Goal: Task Accomplishment & Management: Manage account settings

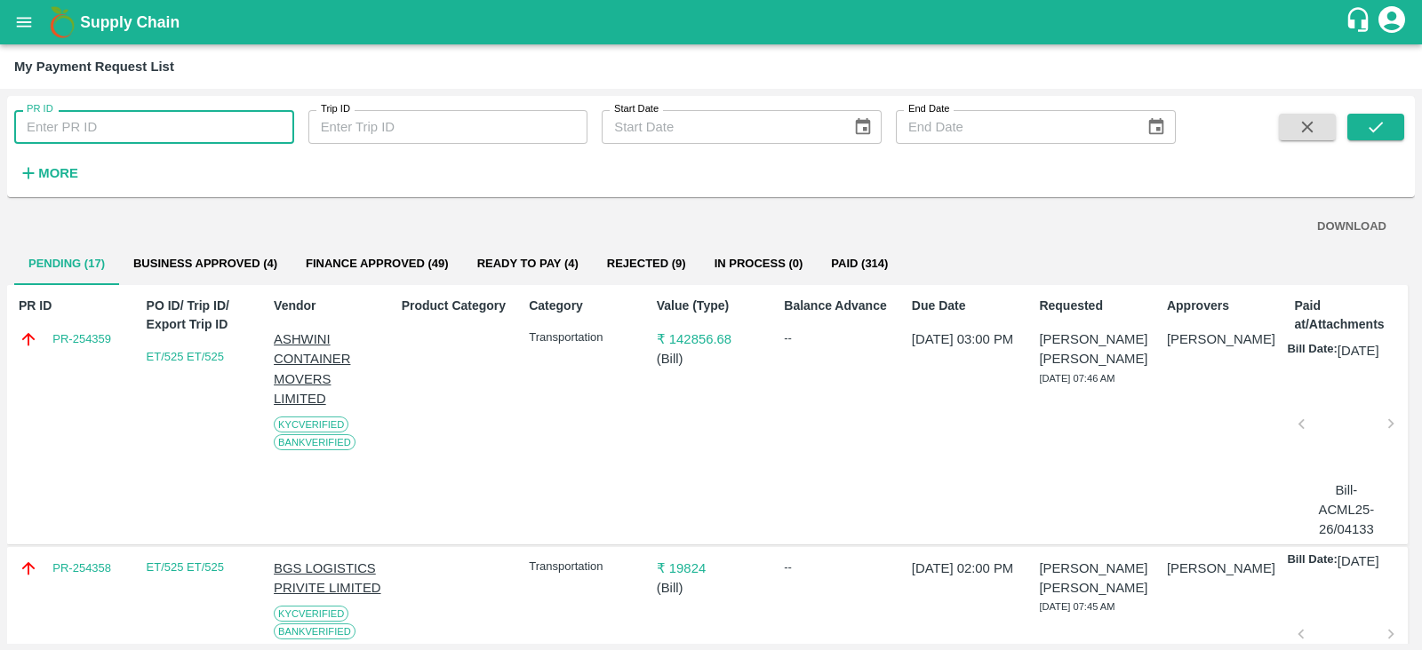
click at [178, 143] on input "PR ID" at bounding box center [154, 127] width 280 height 34
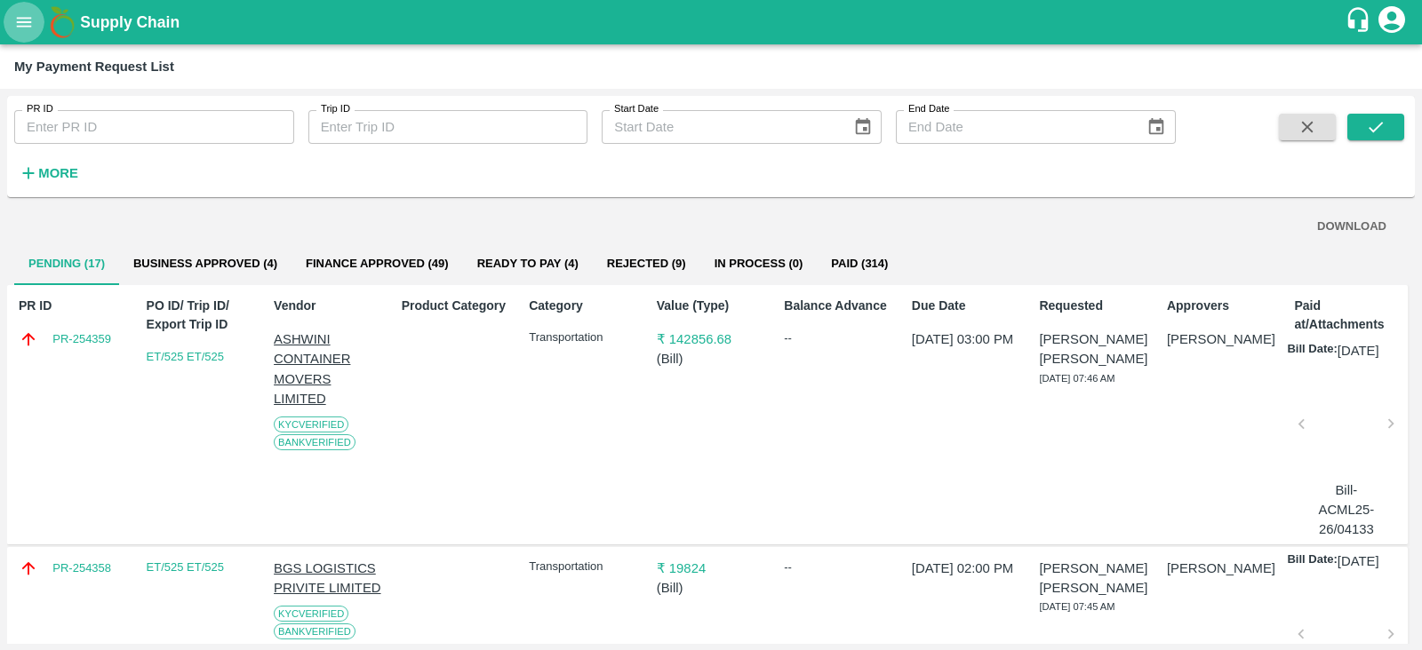
click at [17, 17] on icon "open drawer" at bounding box center [24, 22] width 15 height 10
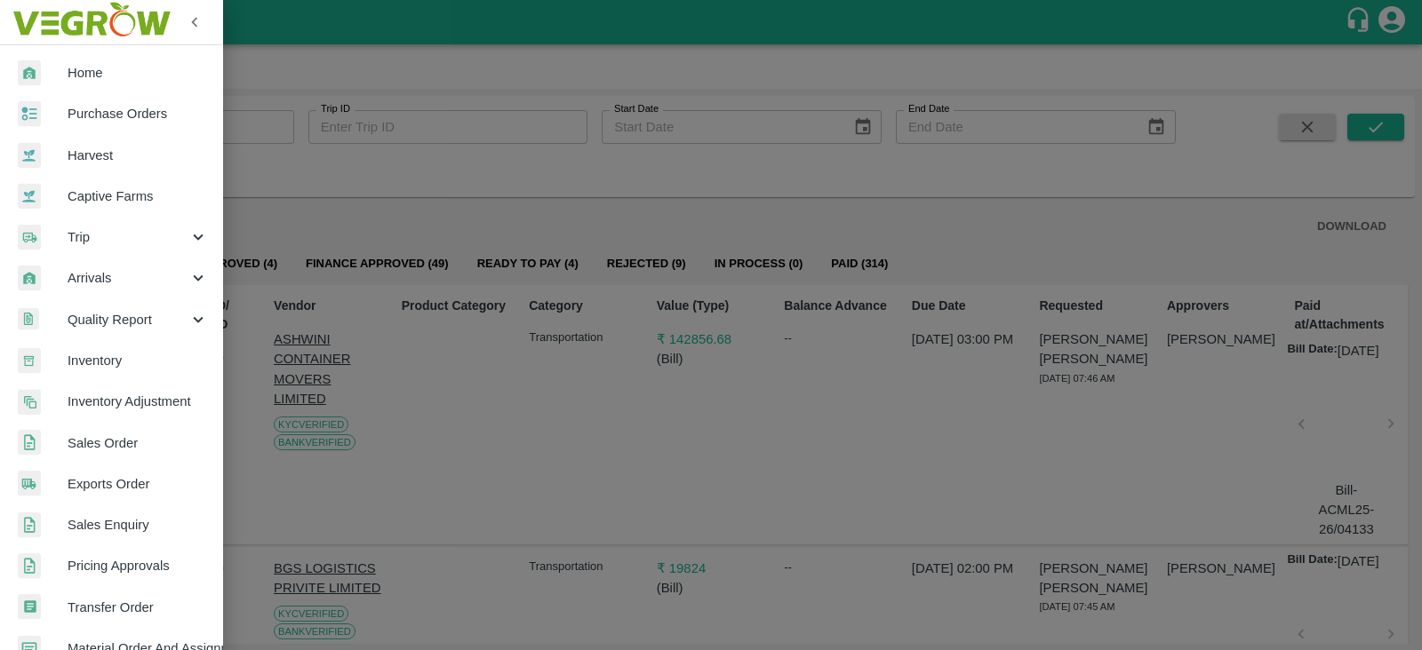
scroll to position [108, 0]
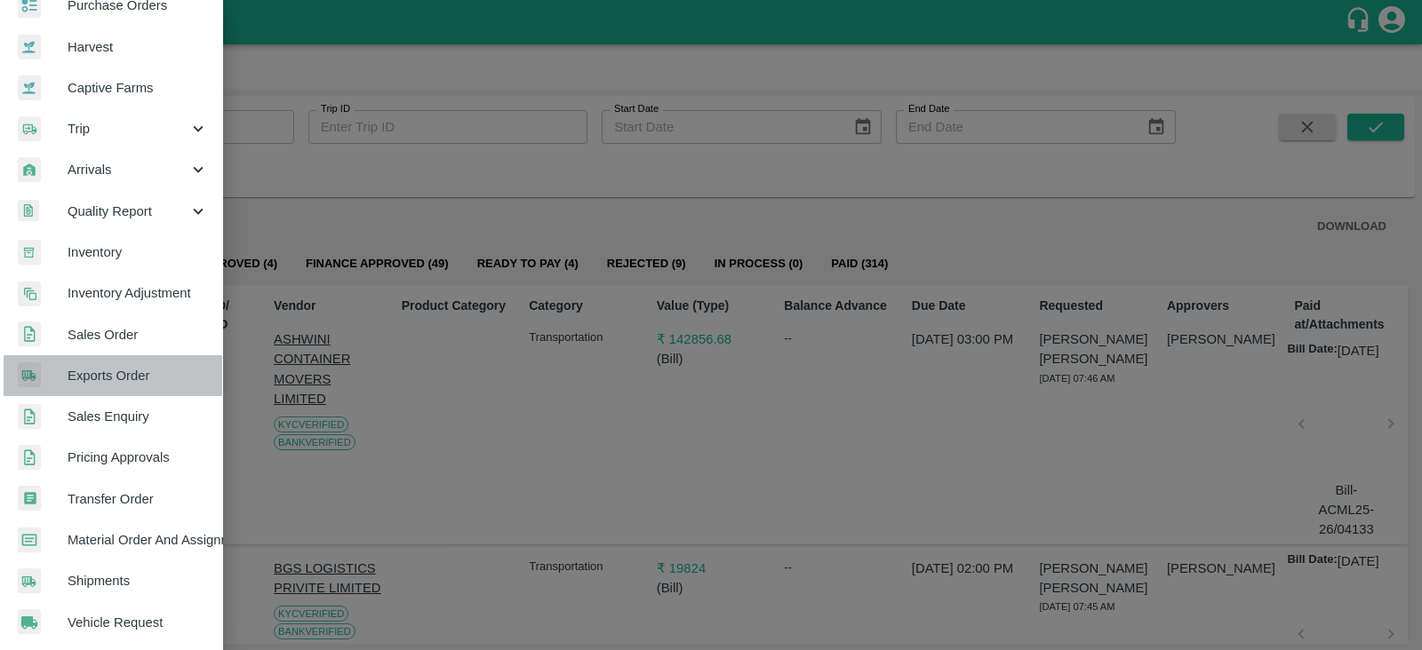
click at [136, 375] on span "Exports Order" at bounding box center [138, 376] width 140 height 20
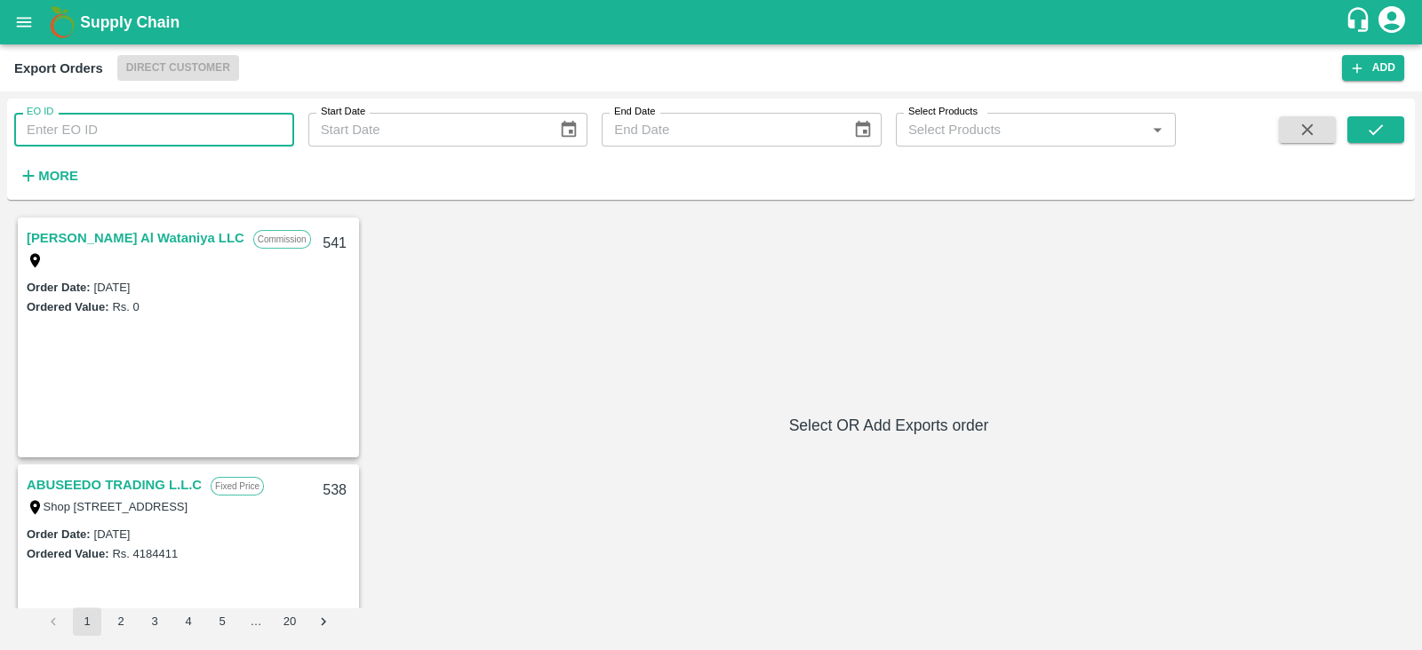
click at [170, 129] on input "EO ID" at bounding box center [154, 130] width 280 height 34
type input "290"
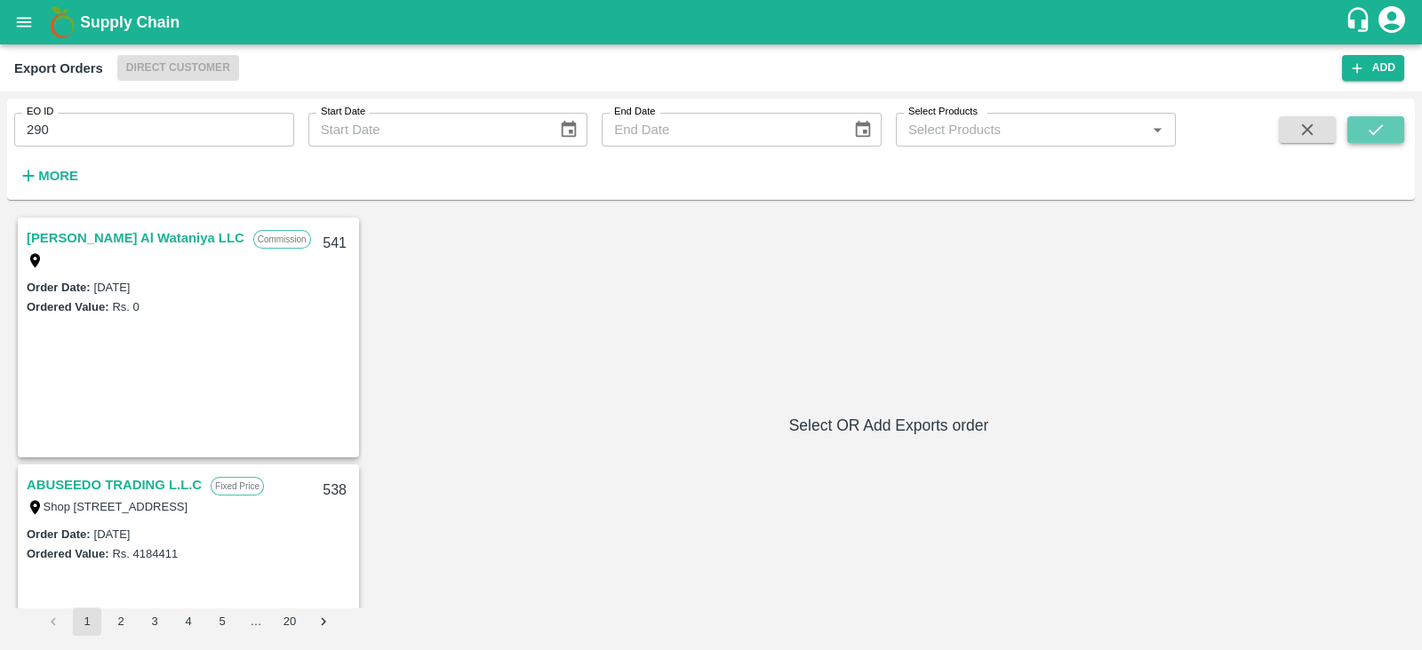
click at [1377, 126] on icon "submit" at bounding box center [1376, 130] width 20 height 20
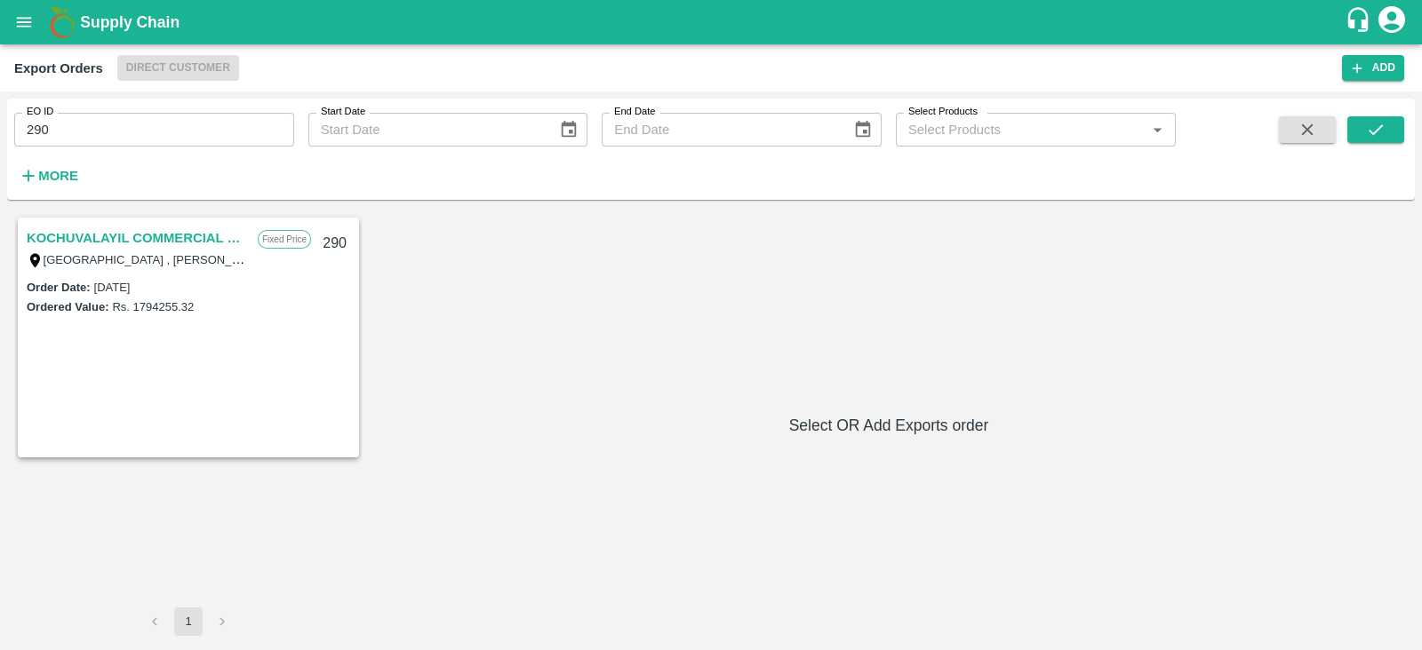
click at [184, 235] on link "KOCHUVALAYIL COMMERCIAL CENTRE LLC" at bounding box center [138, 238] width 222 height 23
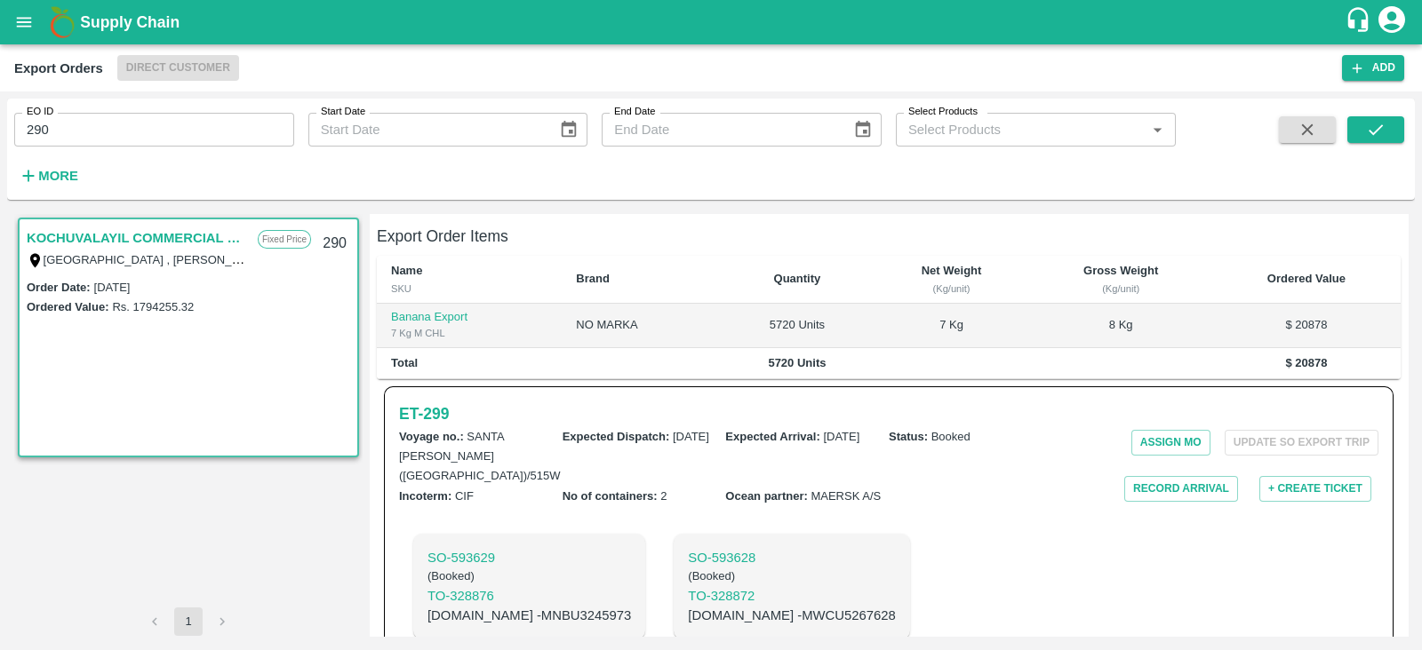
scroll to position [386, 0]
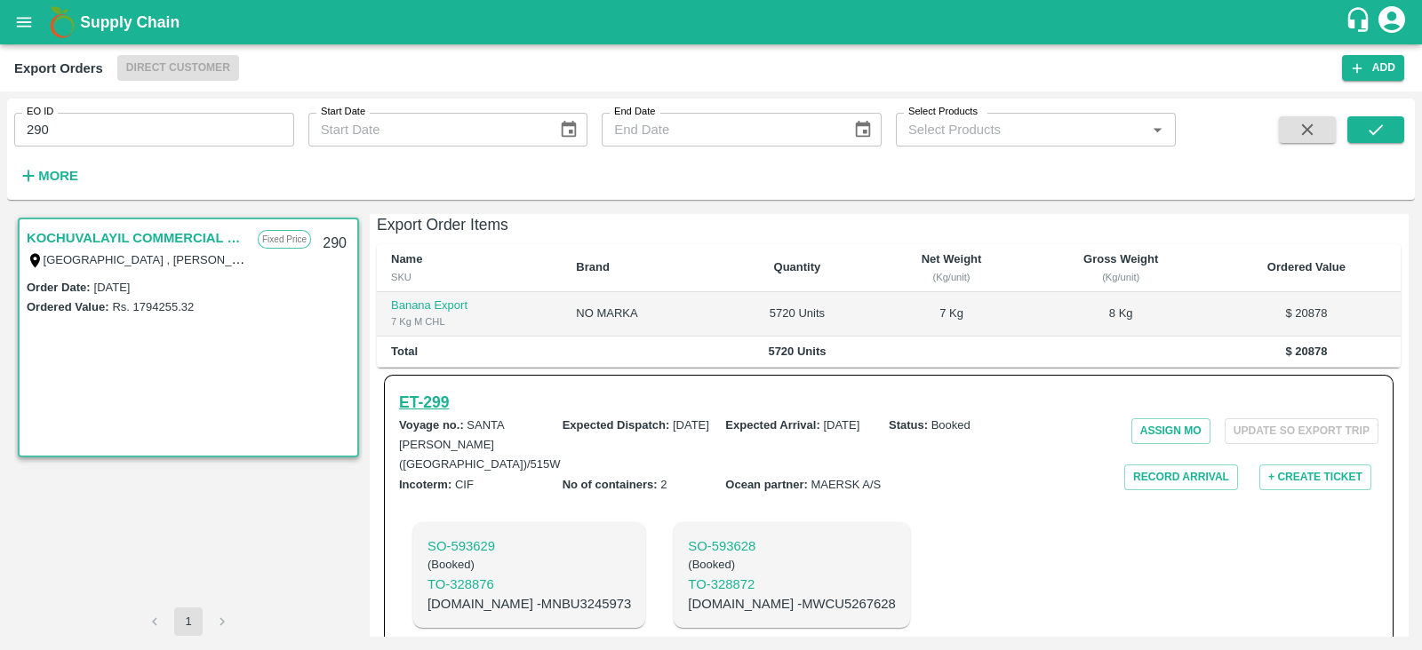
click at [440, 391] on h6 "ET- 299" at bounding box center [424, 402] width 50 height 25
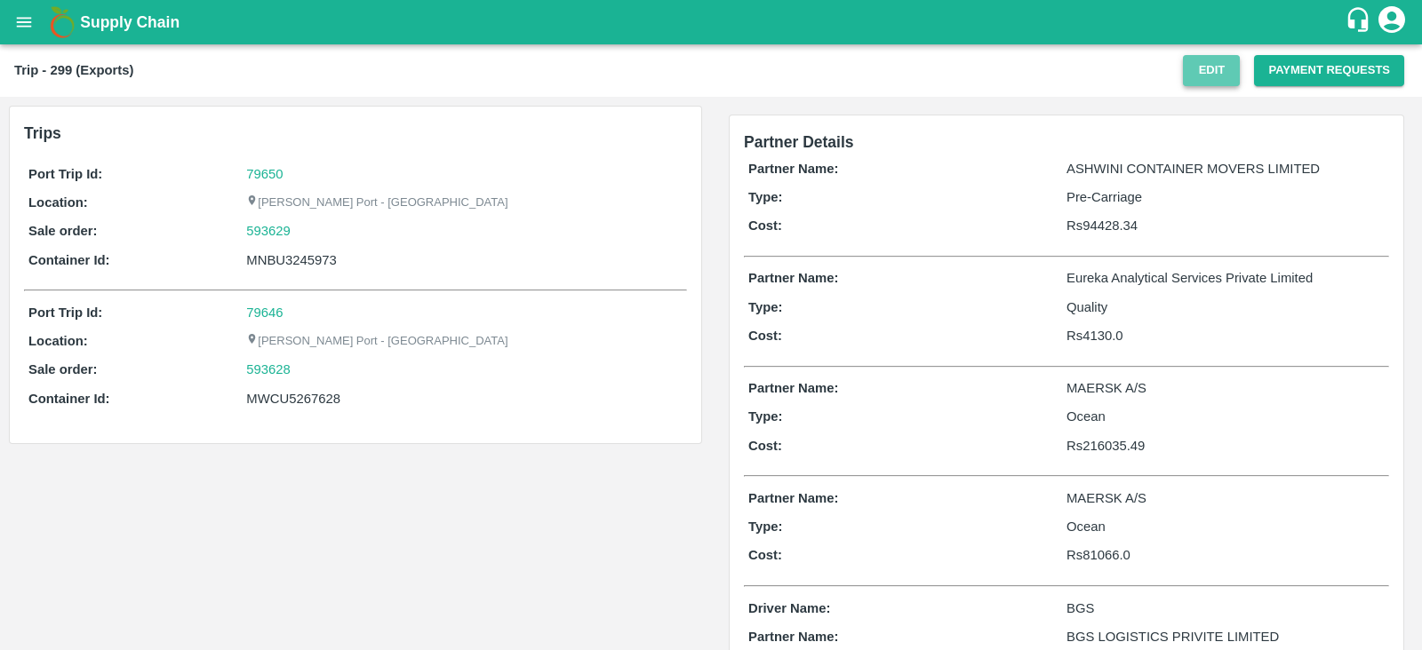
click at [1228, 69] on button "Edit" at bounding box center [1211, 70] width 57 height 31
click at [1301, 83] on button "Payment Requests" at bounding box center [1329, 70] width 150 height 31
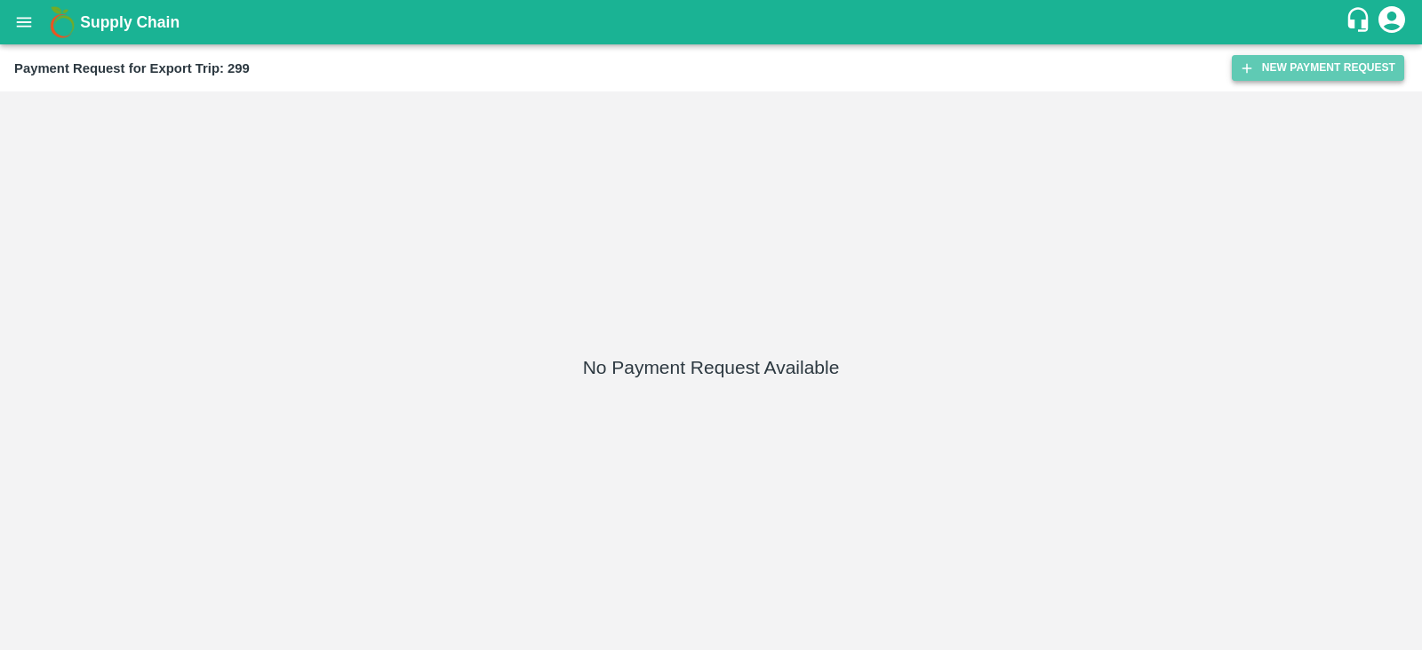
click at [1279, 71] on button "New Payment Request" at bounding box center [1318, 68] width 172 height 26
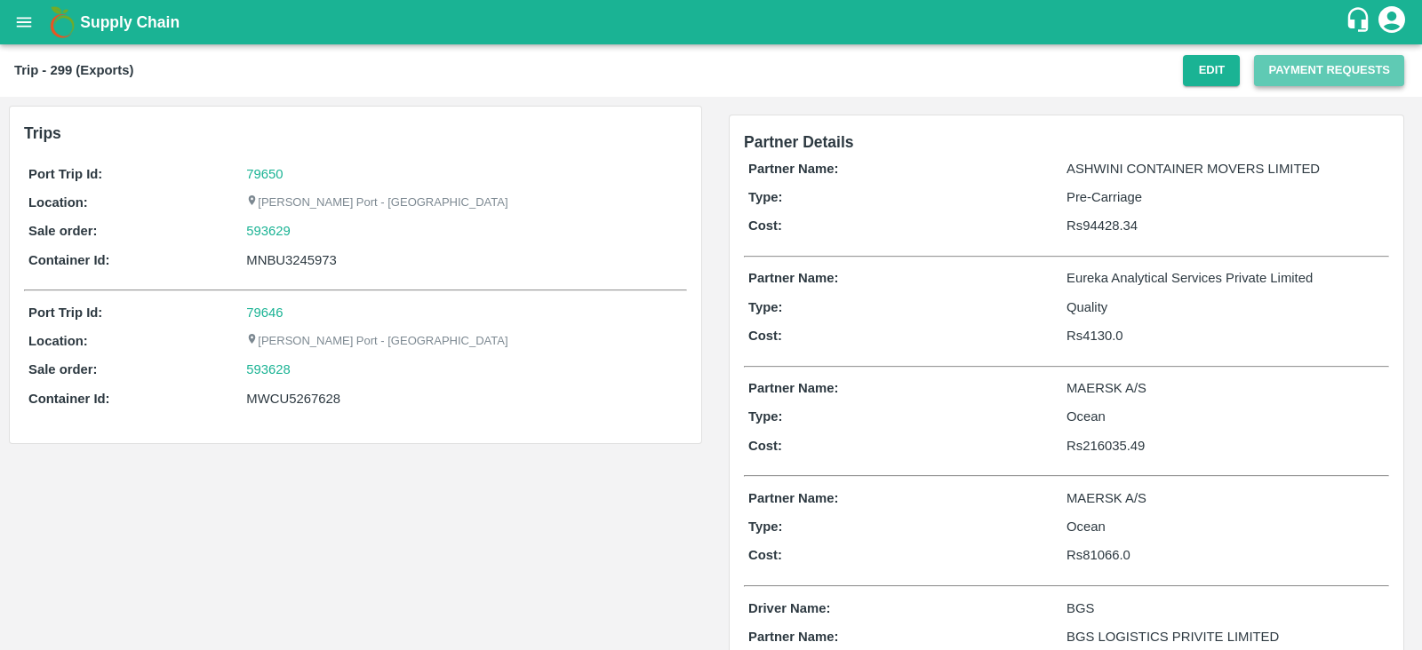
click at [1288, 75] on button "Payment Requests" at bounding box center [1329, 70] width 150 height 31
